Goal: Subscribe to service/newsletter

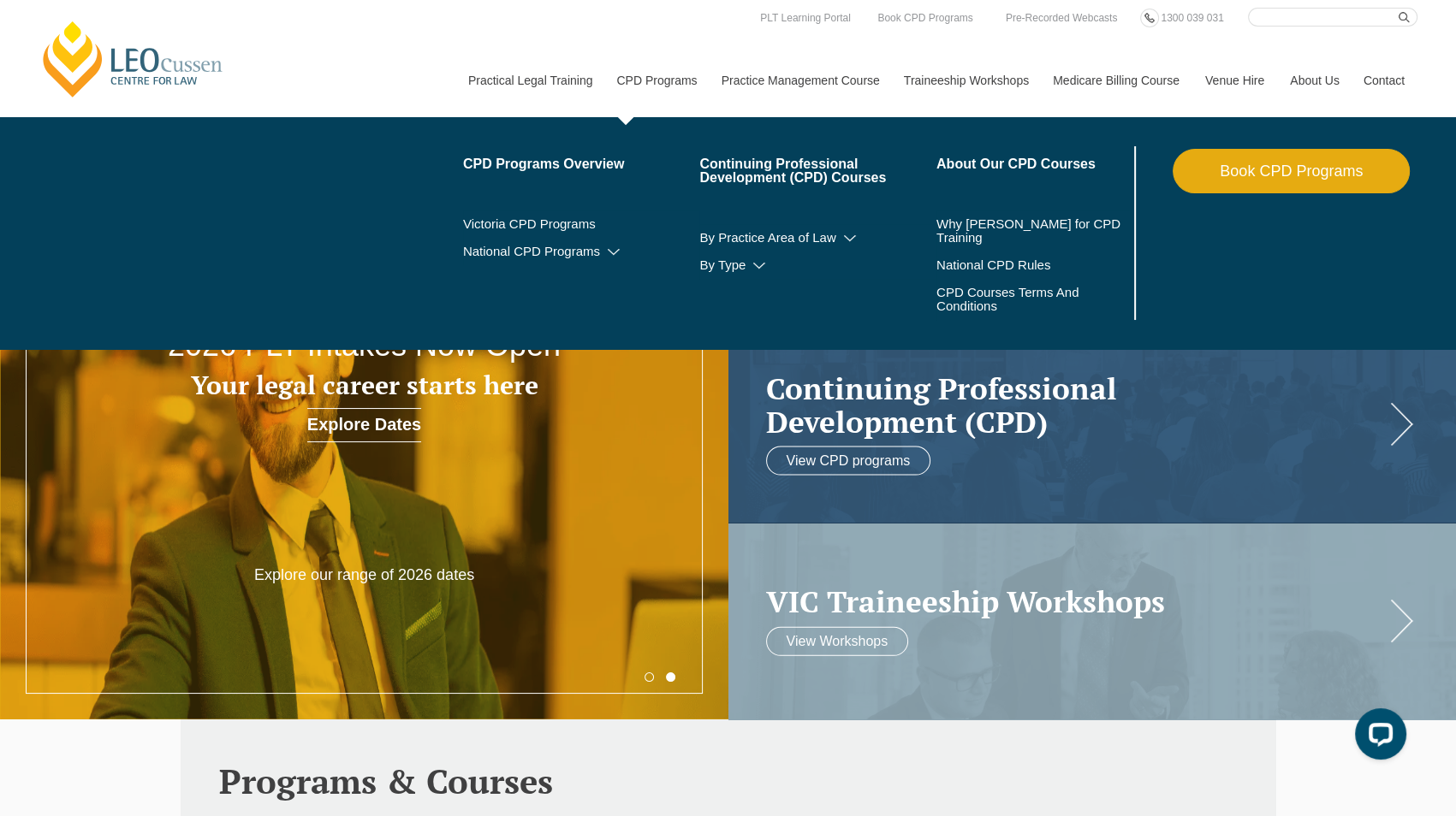
click at [647, 79] on link "CPD Programs" at bounding box center [655, 80] width 105 height 73
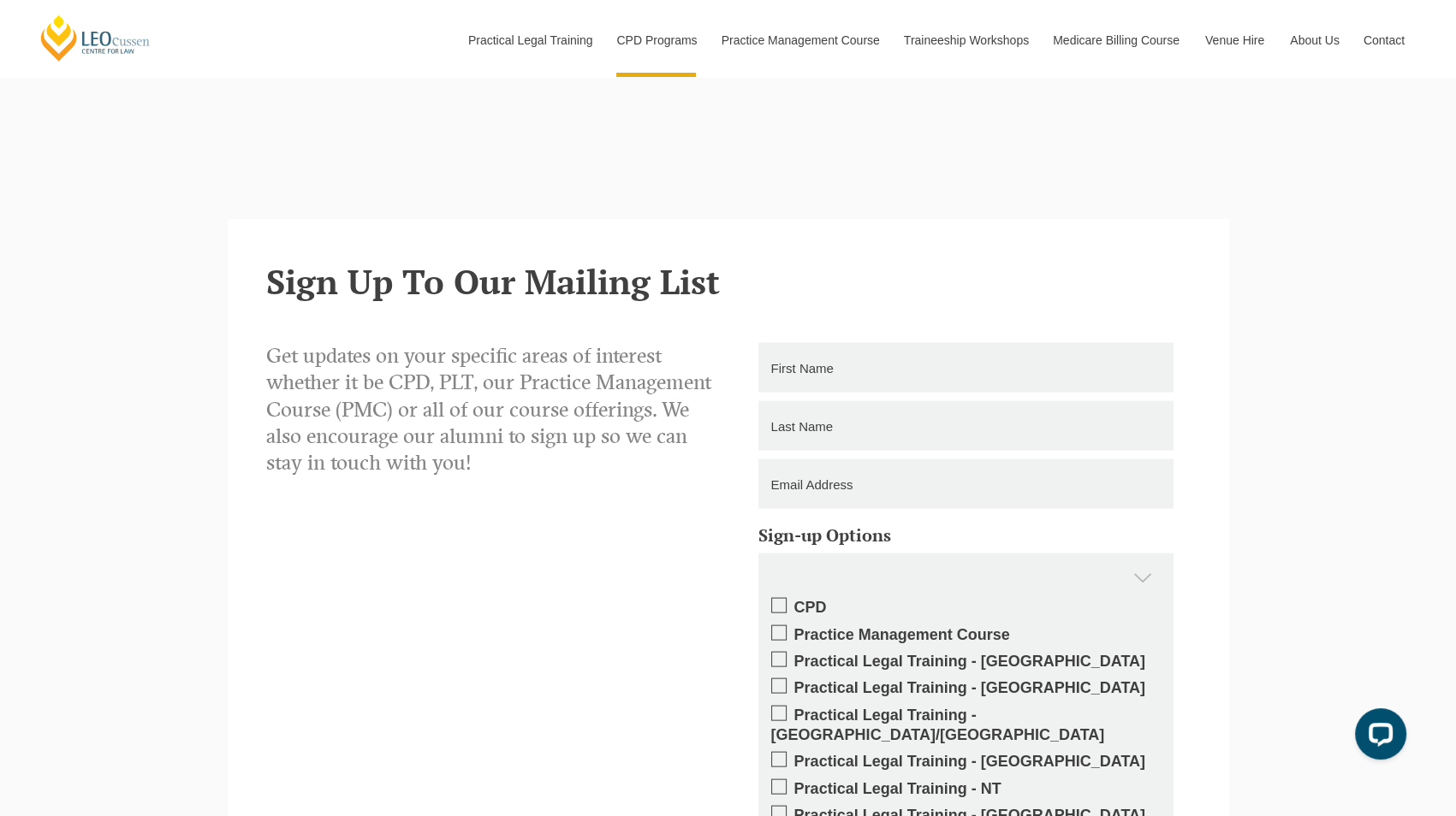
scroll to position [3852, 0]
click at [906, 344] on input "text" at bounding box center [965, 368] width 415 height 50
paste input "Narelle"
type input "Narelle"
click at [866, 403] on input "text" at bounding box center [965, 427] width 415 height 50
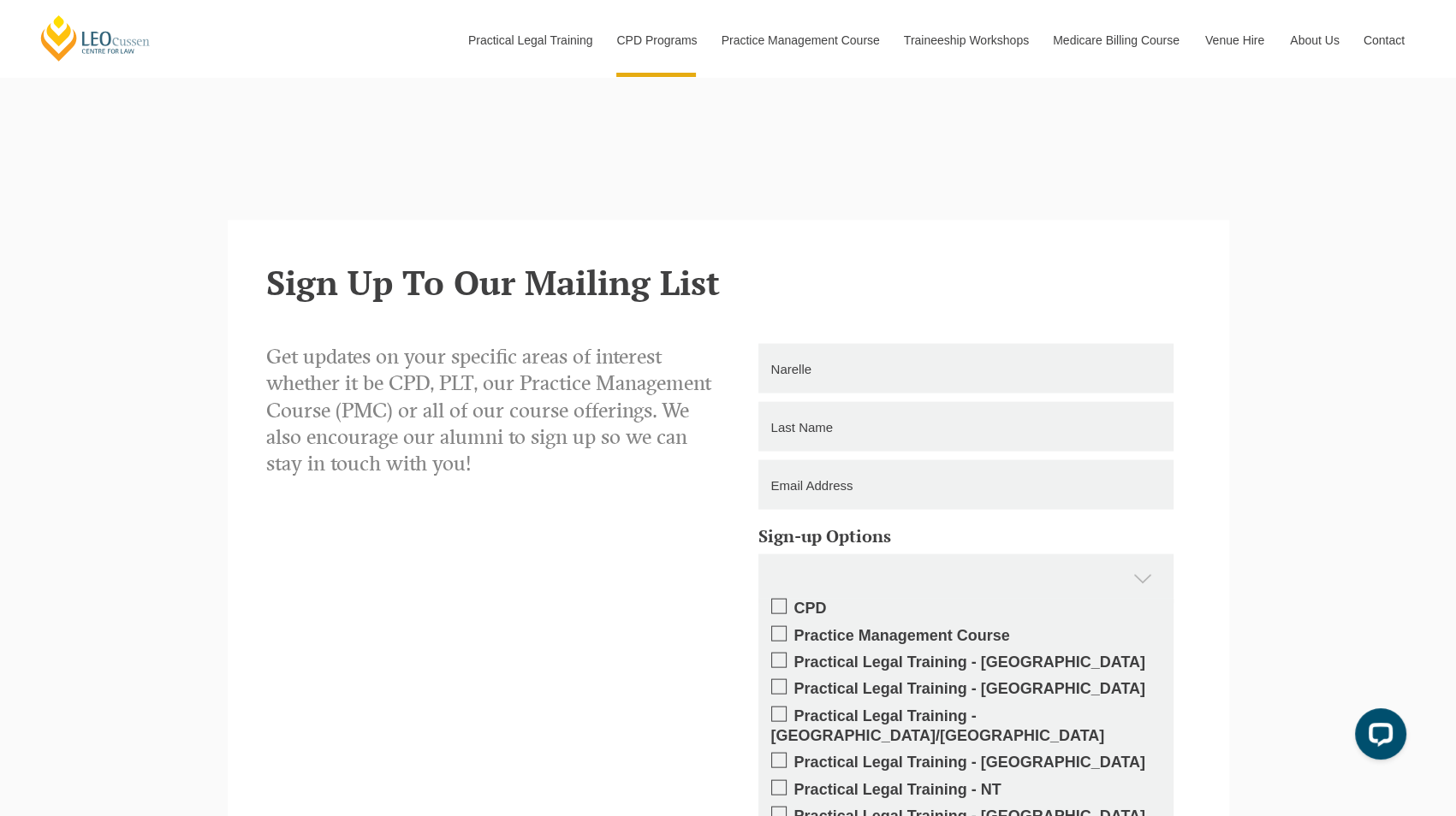
paste input "Neagle"
type input "Neagle"
click at [1000, 460] on input "email" at bounding box center [965, 485] width 415 height 50
paste input "narelle@easternbridge.com.au"
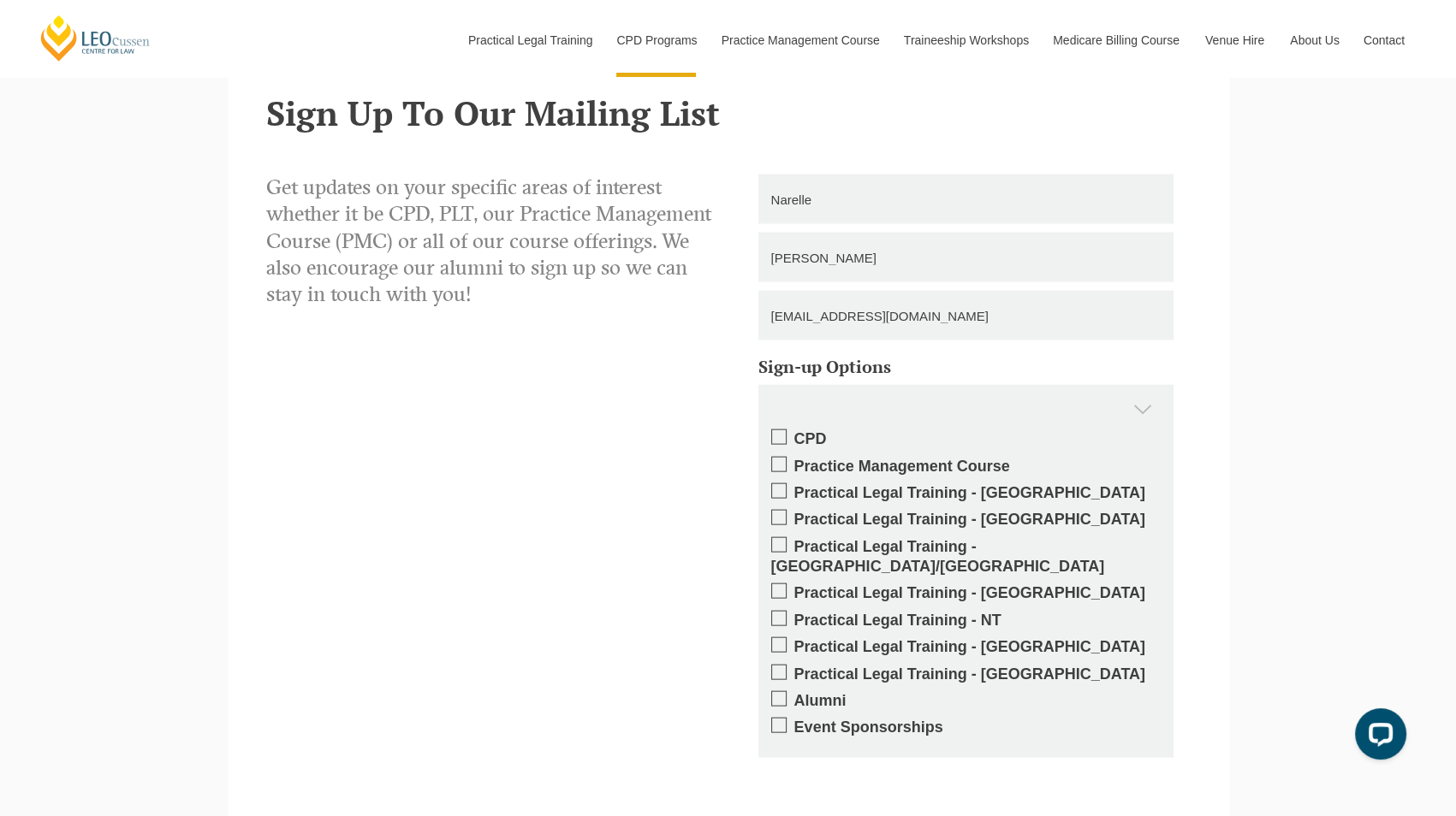
scroll to position [4023, 0]
type input "narelle@easternbridge.com.au"
click at [777, 429] on span at bounding box center [779, 437] width 16 height 16
click at [794, 432] on input "CPD" at bounding box center [794, 432] width 0 height 0
click at [1144, 384] on div "CPD" at bounding box center [965, 408] width 415 height 50
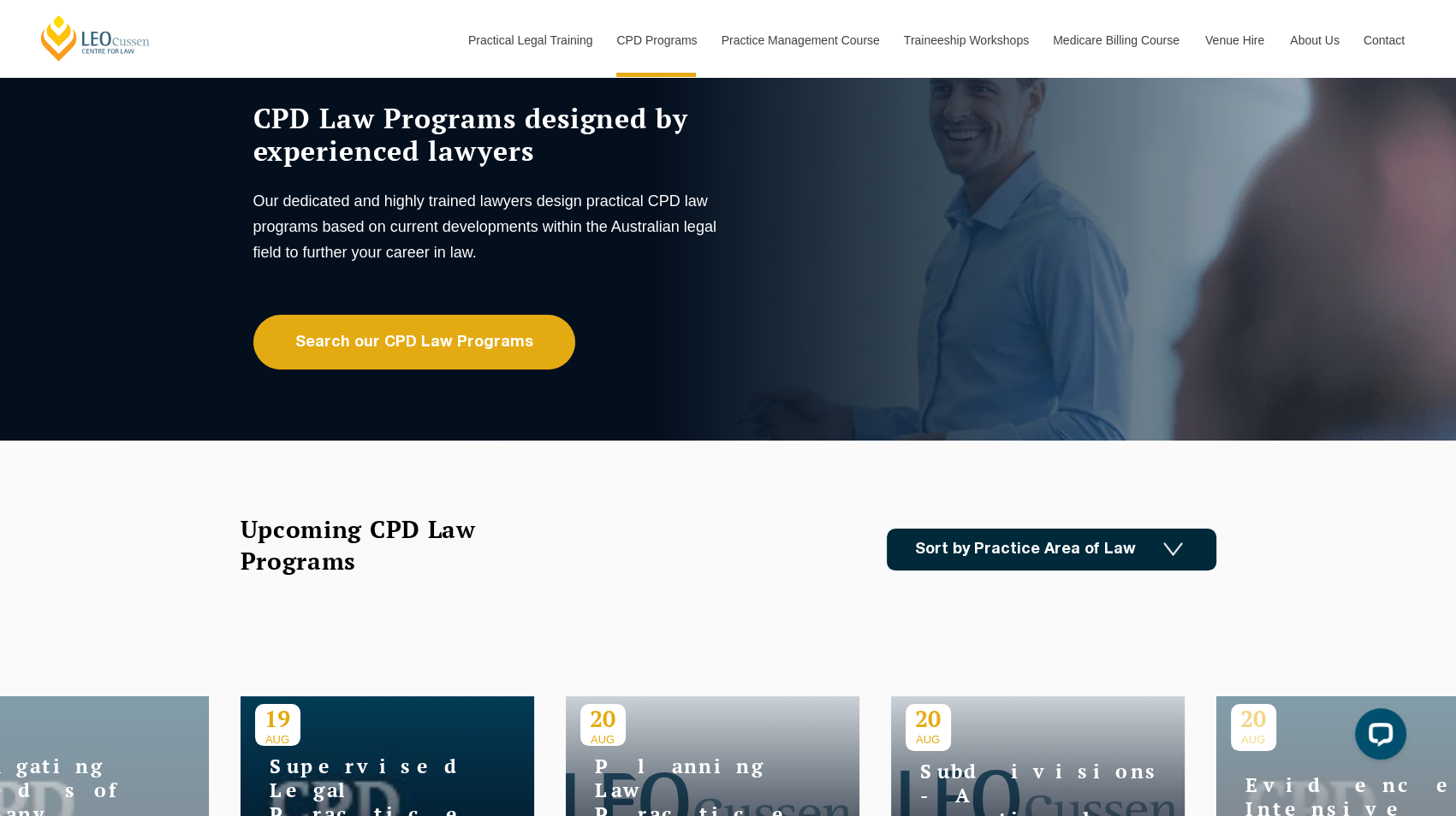
scroll to position [0, 0]
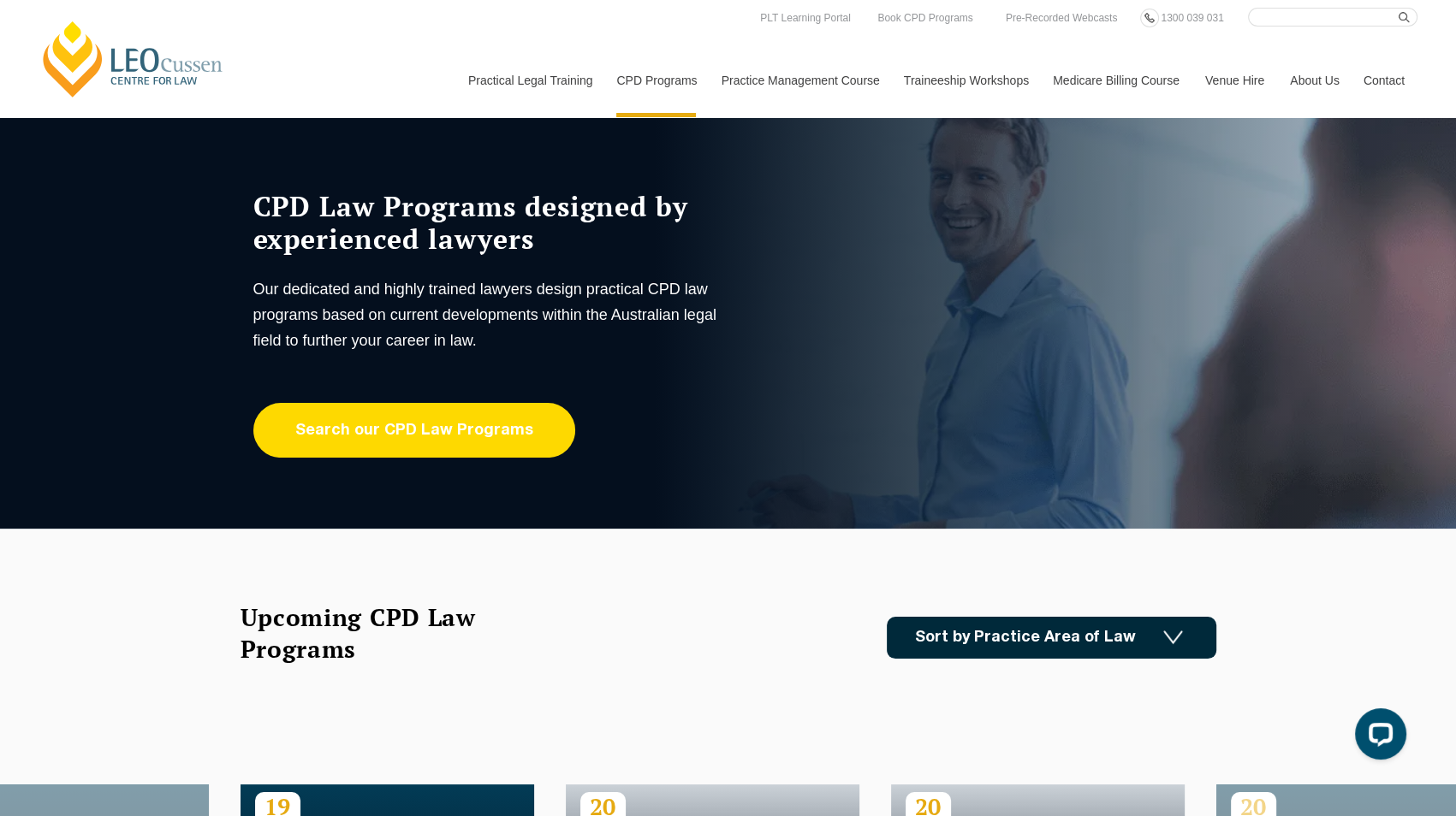
click at [498, 429] on link "Search our CPD Law Programs" at bounding box center [413, 430] width 321 height 55
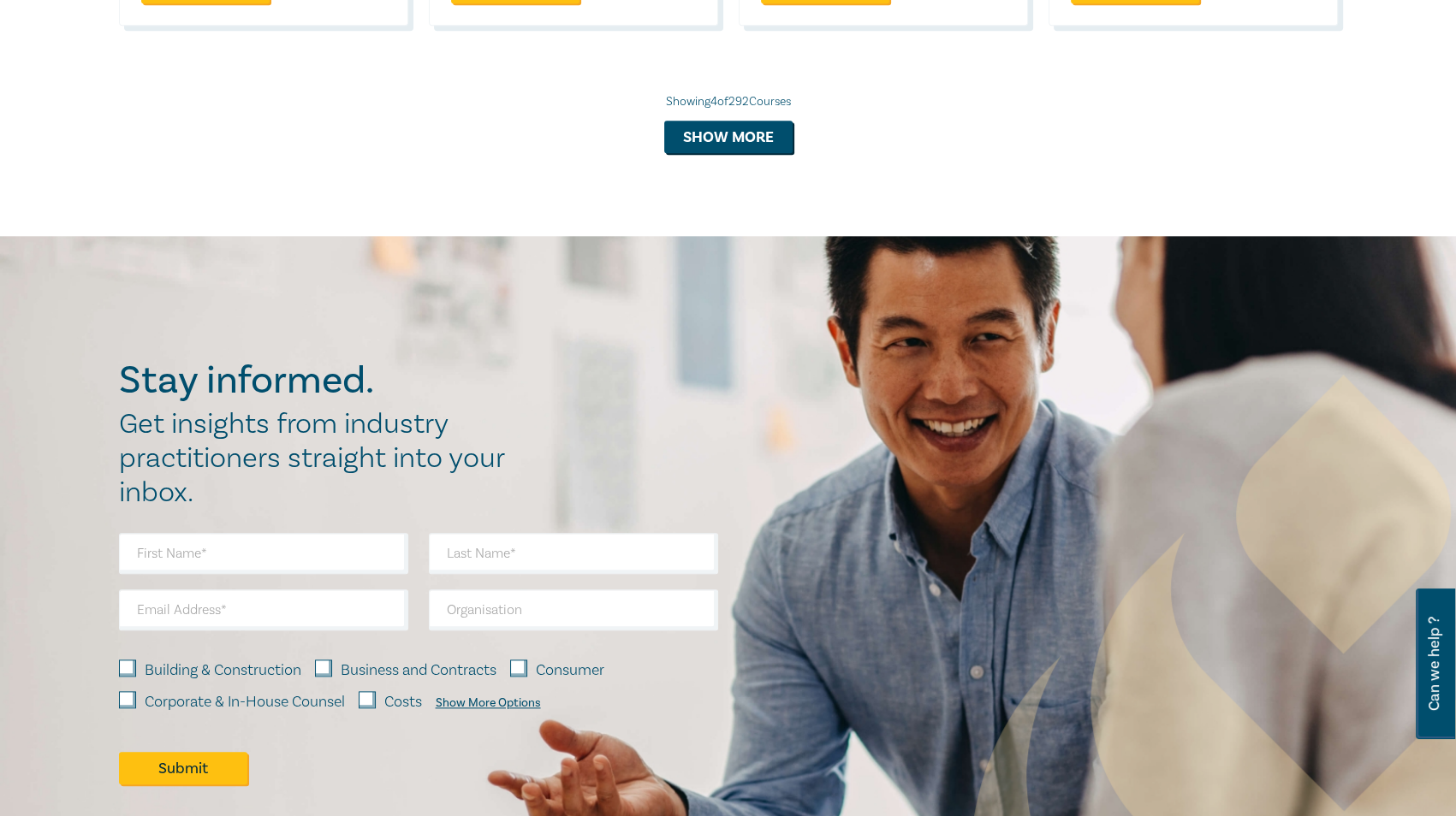
scroll to position [1934, 0]
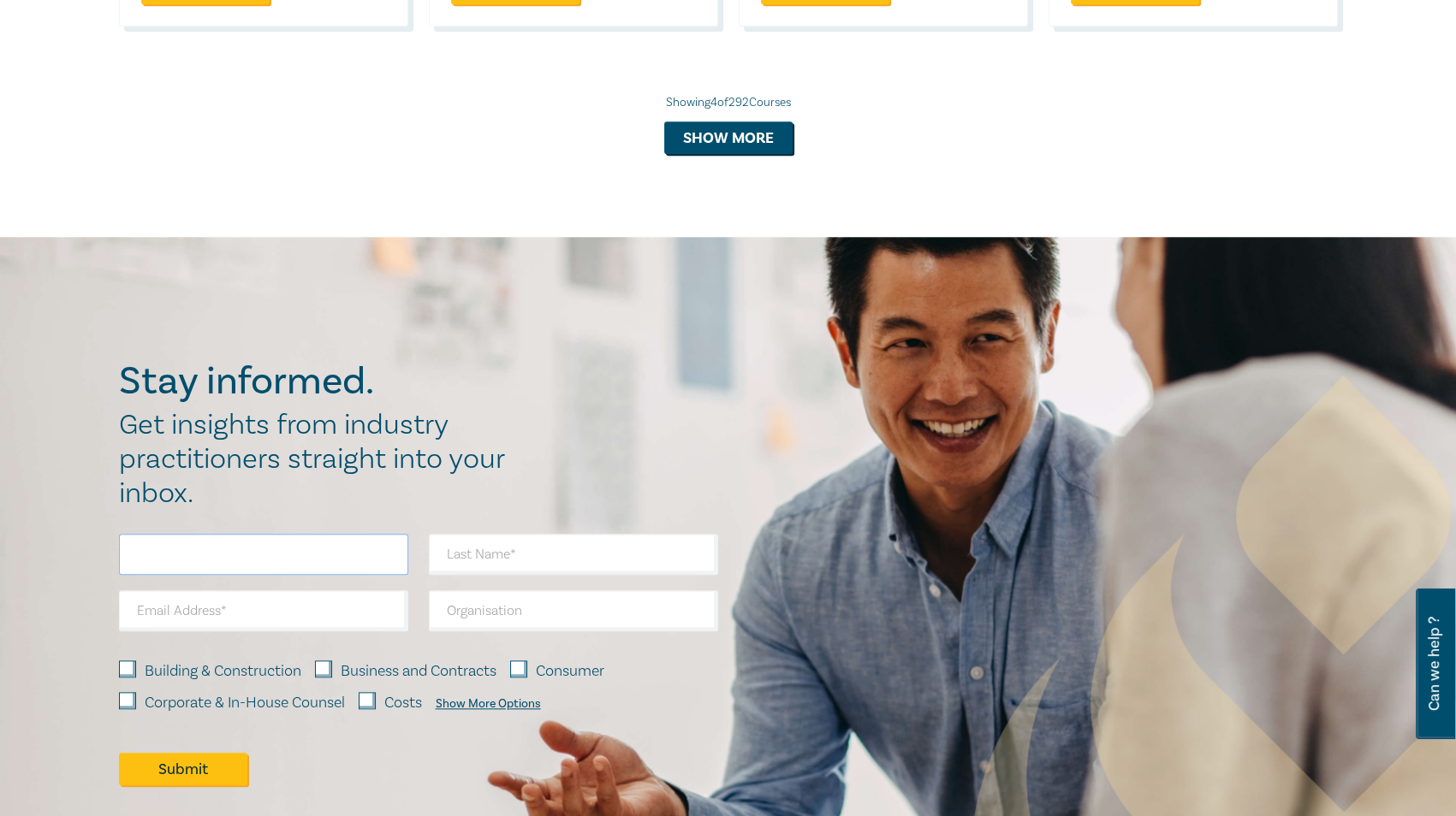
click at [258, 562] on input "text" at bounding box center [264, 554] width 289 height 41
click at [267, 553] on input "text" at bounding box center [264, 554] width 289 height 41
paste input "Narelle"
type input "Narelle"
click at [539, 552] on input "text" at bounding box center [574, 554] width 289 height 41
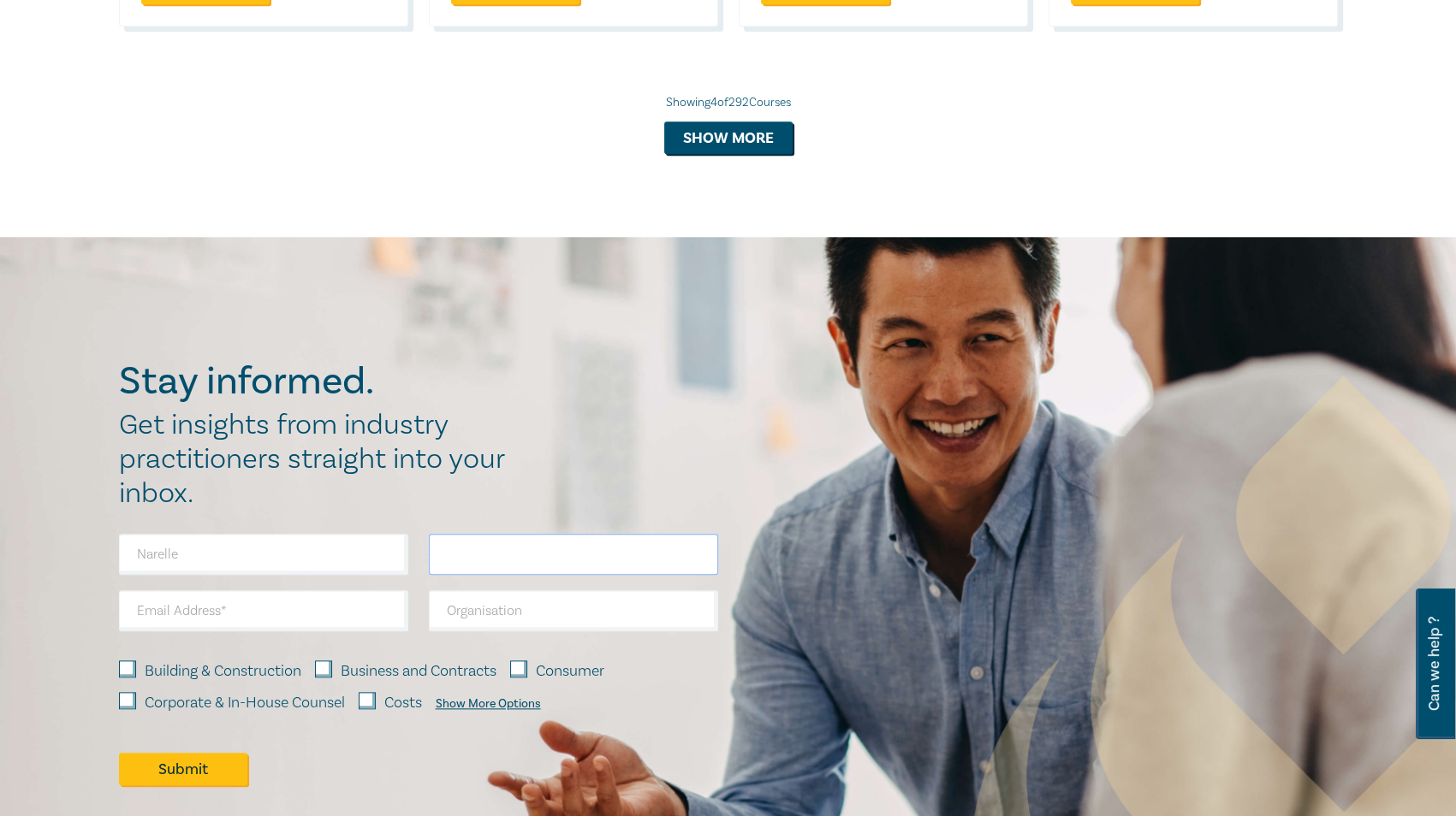
paste input "Neagle"
type input "Neagle"
click at [276, 599] on input "email" at bounding box center [264, 611] width 289 height 41
paste input "narelle@easternbridge.com.au"
type input "narelle@easternbridge.com.au"
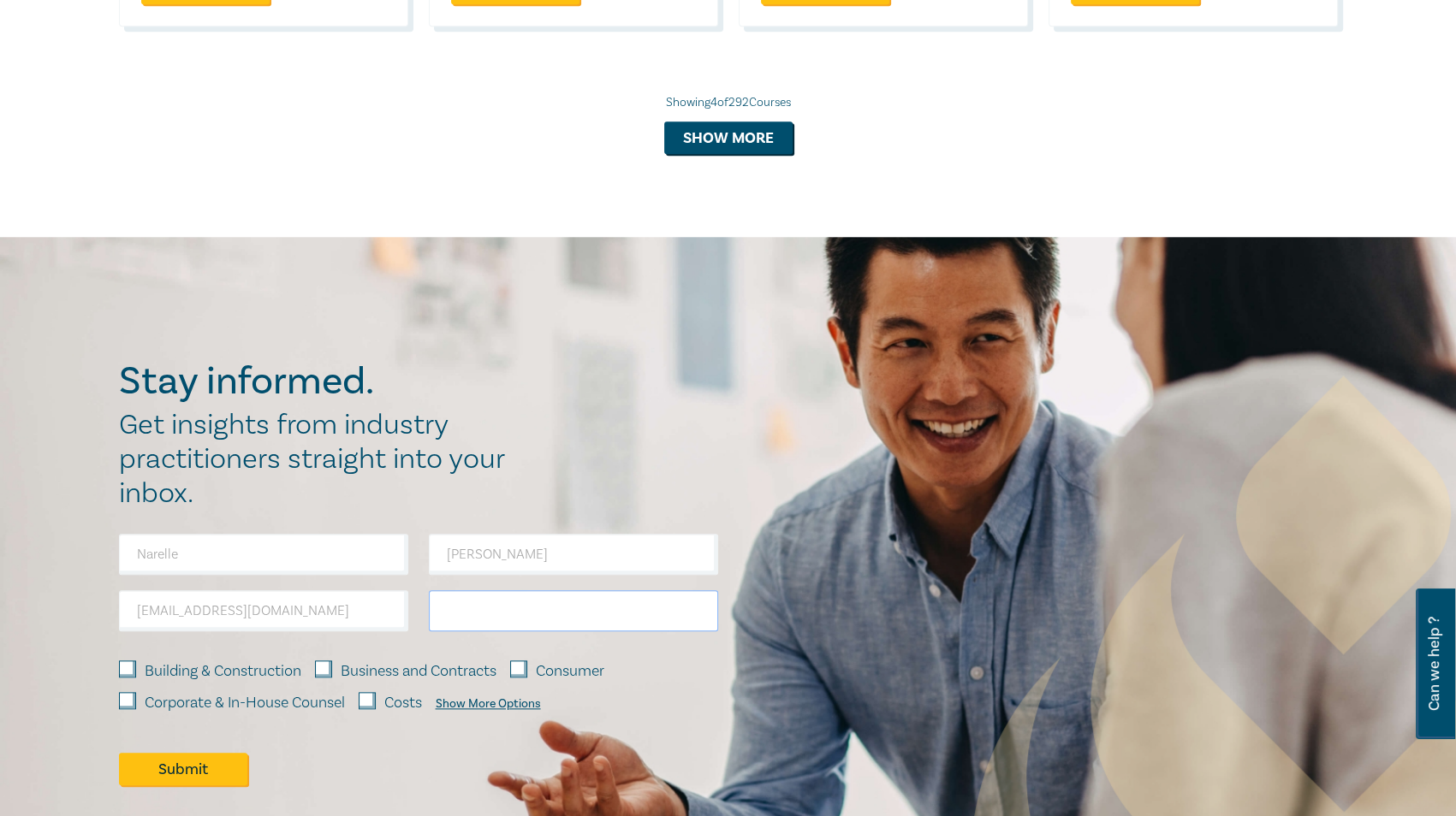
click at [530, 610] on input "text" at bounding box center [574, 611] width 289 height 41
paste input "Eastern Bridge"
type input "Eastern Bridge"
click at [469, 703] on div "Show More Options" at bounding box center [489, 705] width 106 height 14
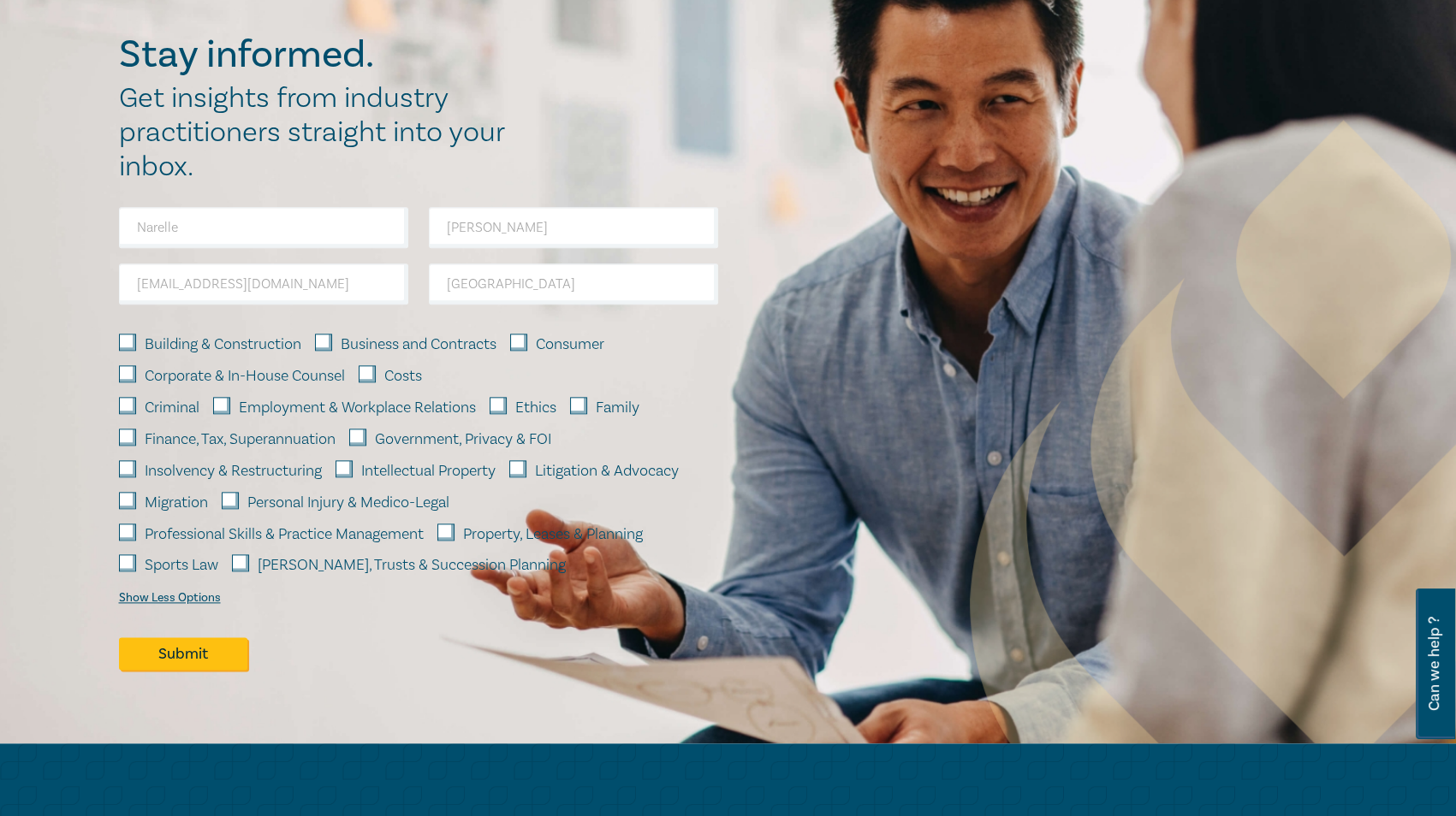
scroll to position [2191, 0]
click at [239, 564] on input "[PERSON_NAME], Trusts & Succession Planning" at bounding box center [240, 563] width 18 height 18
checkbox input "true"
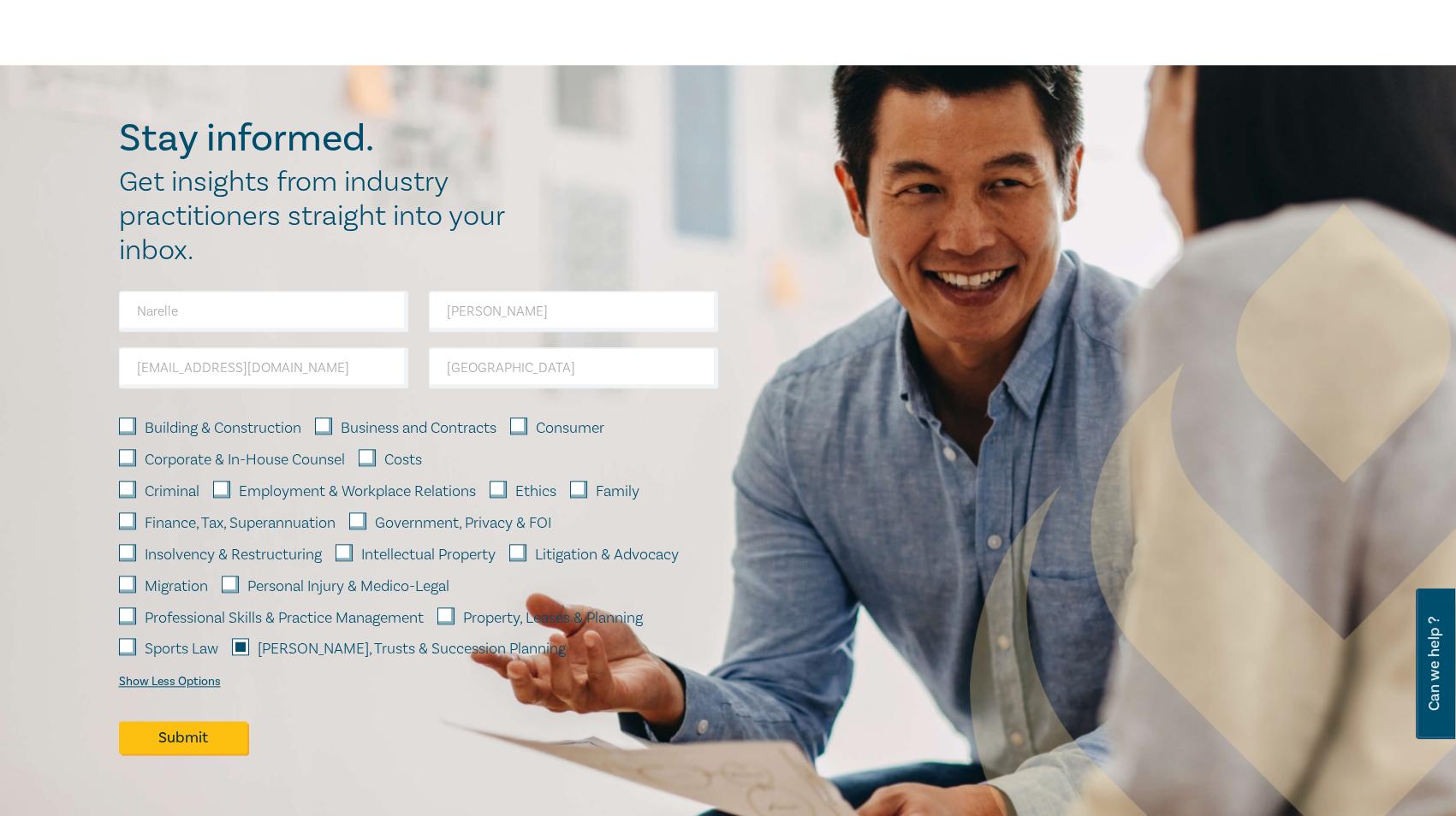
scroll to position [2105, 0]
click at [182, 746] on button "Submit" at bounding box center [183, 738] width 128 height 32
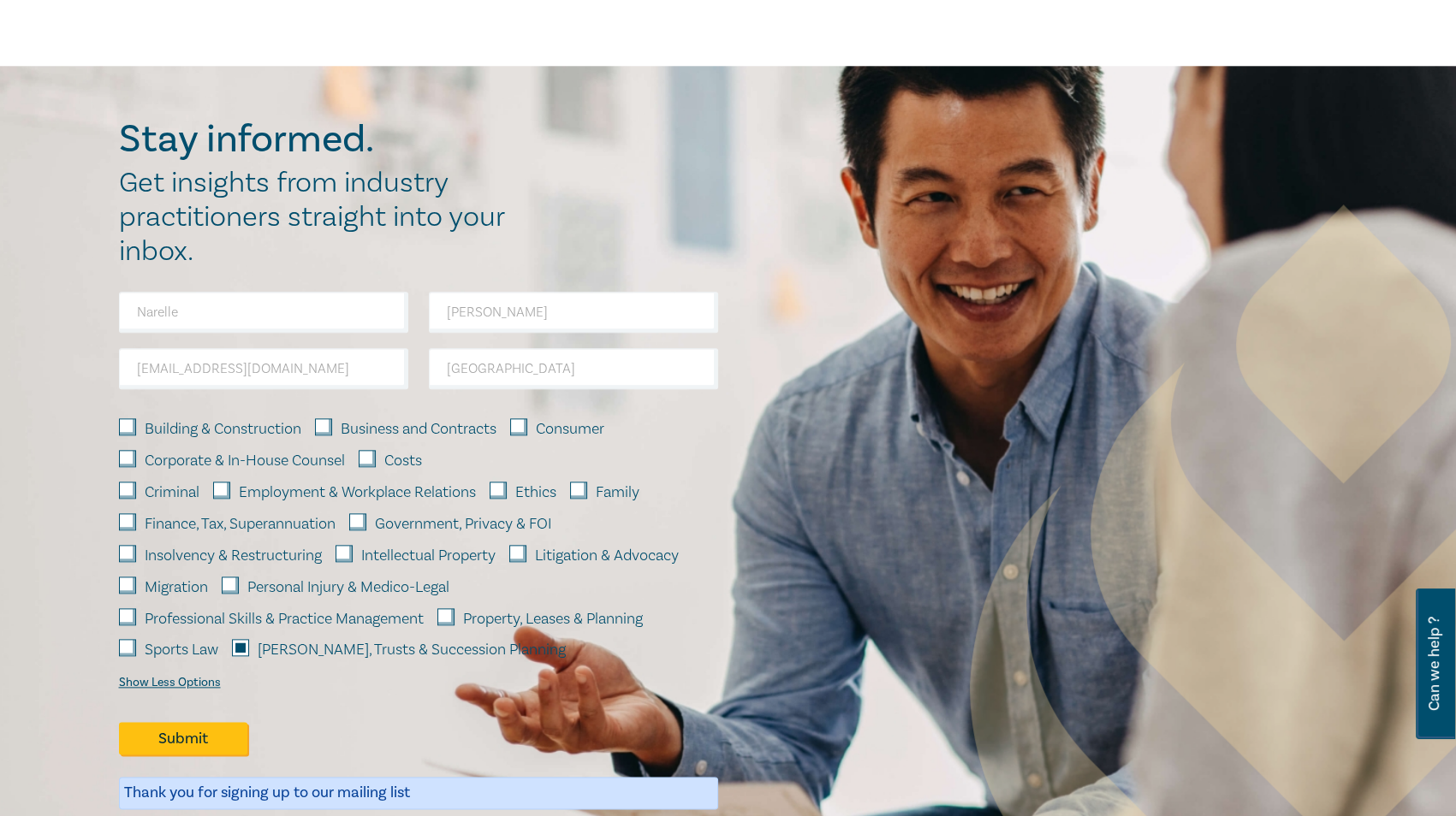
click at [878, 270] on div "Stay informed. Get insights from industry practitioners straight into your inbo…" at bounding box center [728, 470] width 1239 height 706
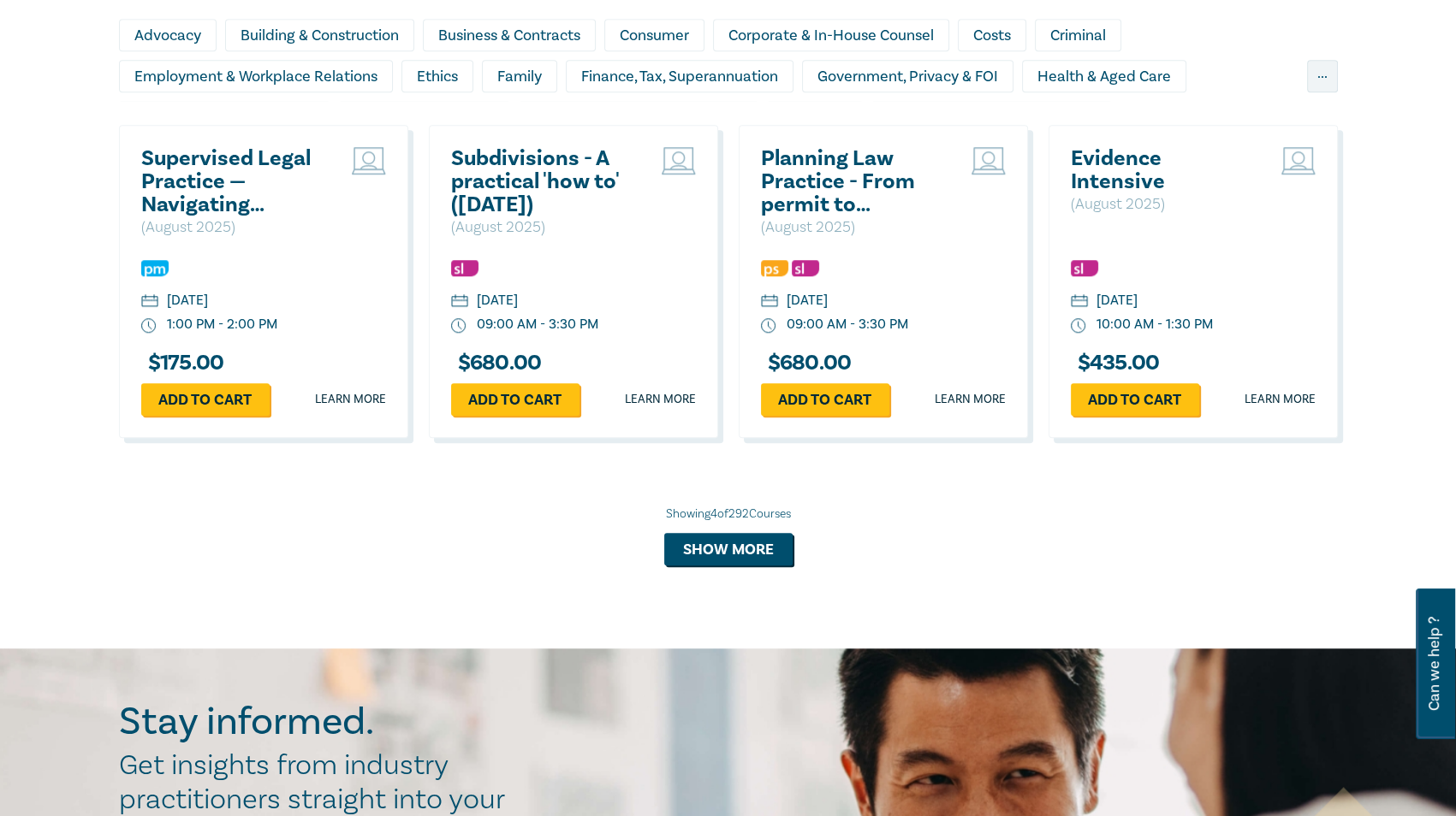
scroll to position [1350, 0]
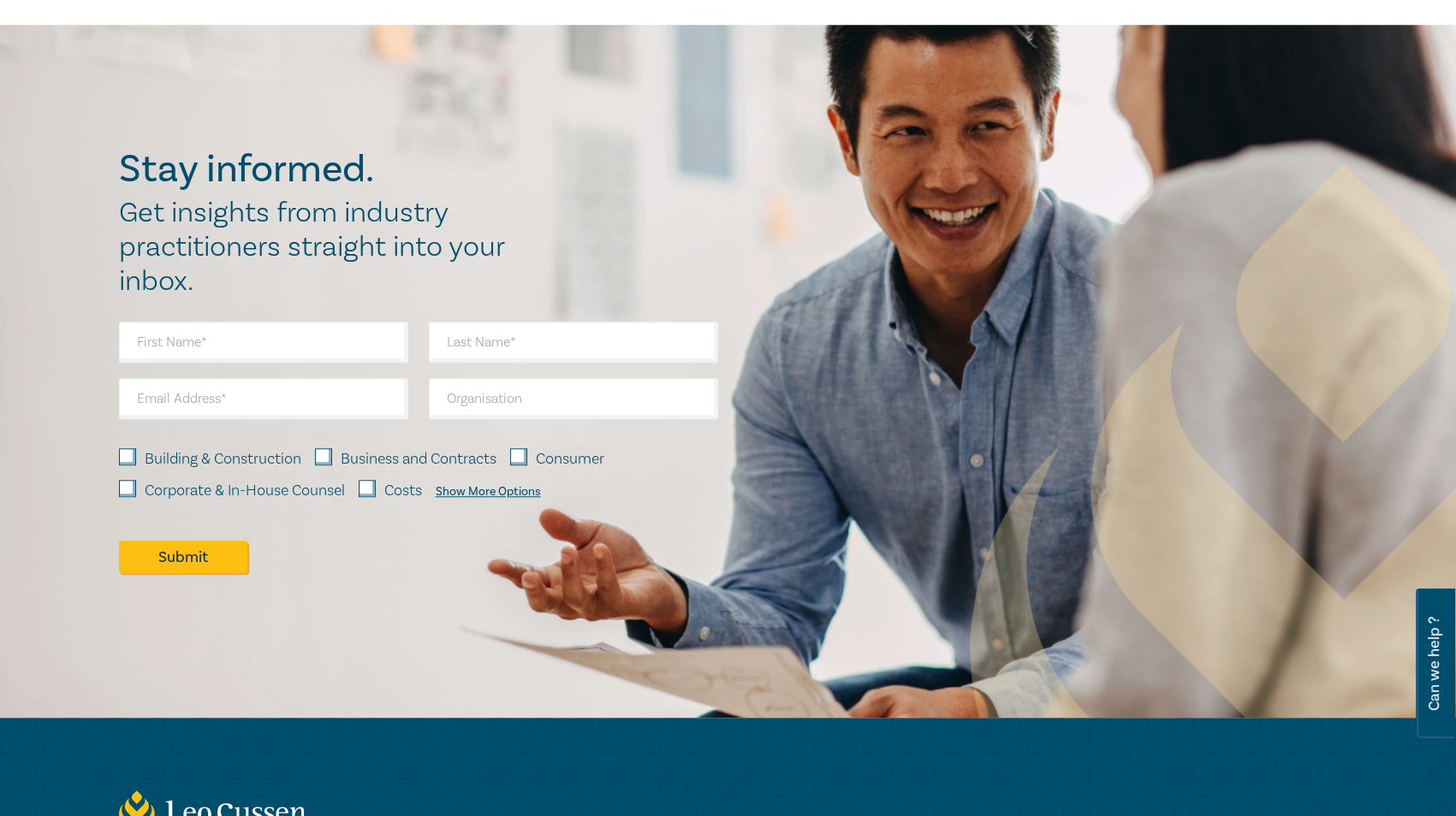
scroll to position [1704, 0]
